Goal: Task Accomplishment & Management: Manage account settings

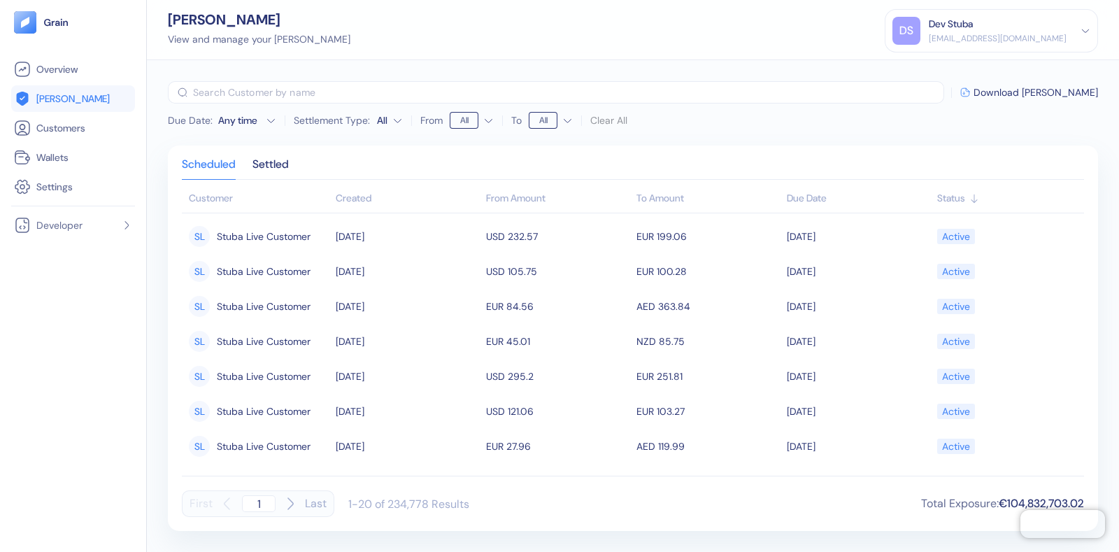
click at [978, 32] on div "[EMAIL_ADDRESS][DOMAIN_NAME]" at bounding box center [998, 38] width 138 height 13
click at [949, 70] on div "Sign Out" at bounding box center [929, 69] width 38 height 15
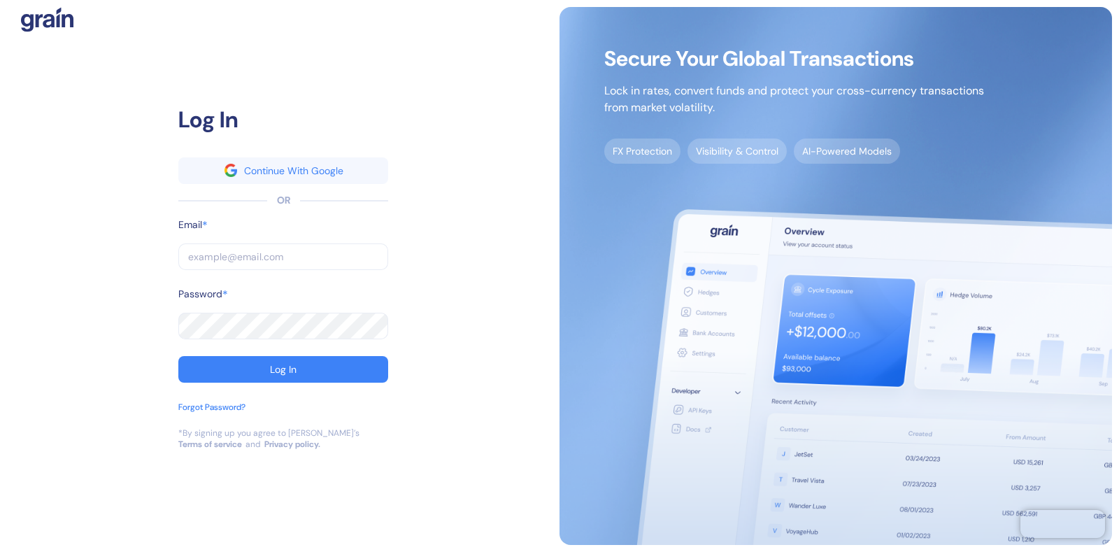
click at [210, 254] on input "text" at bounding box center [283, 256] width 210 height 27
type input "[EMAIL_ADDRESS][DOMAIN_NAME]"
